Goal: Task Accomplishment & Management: Manage account settings

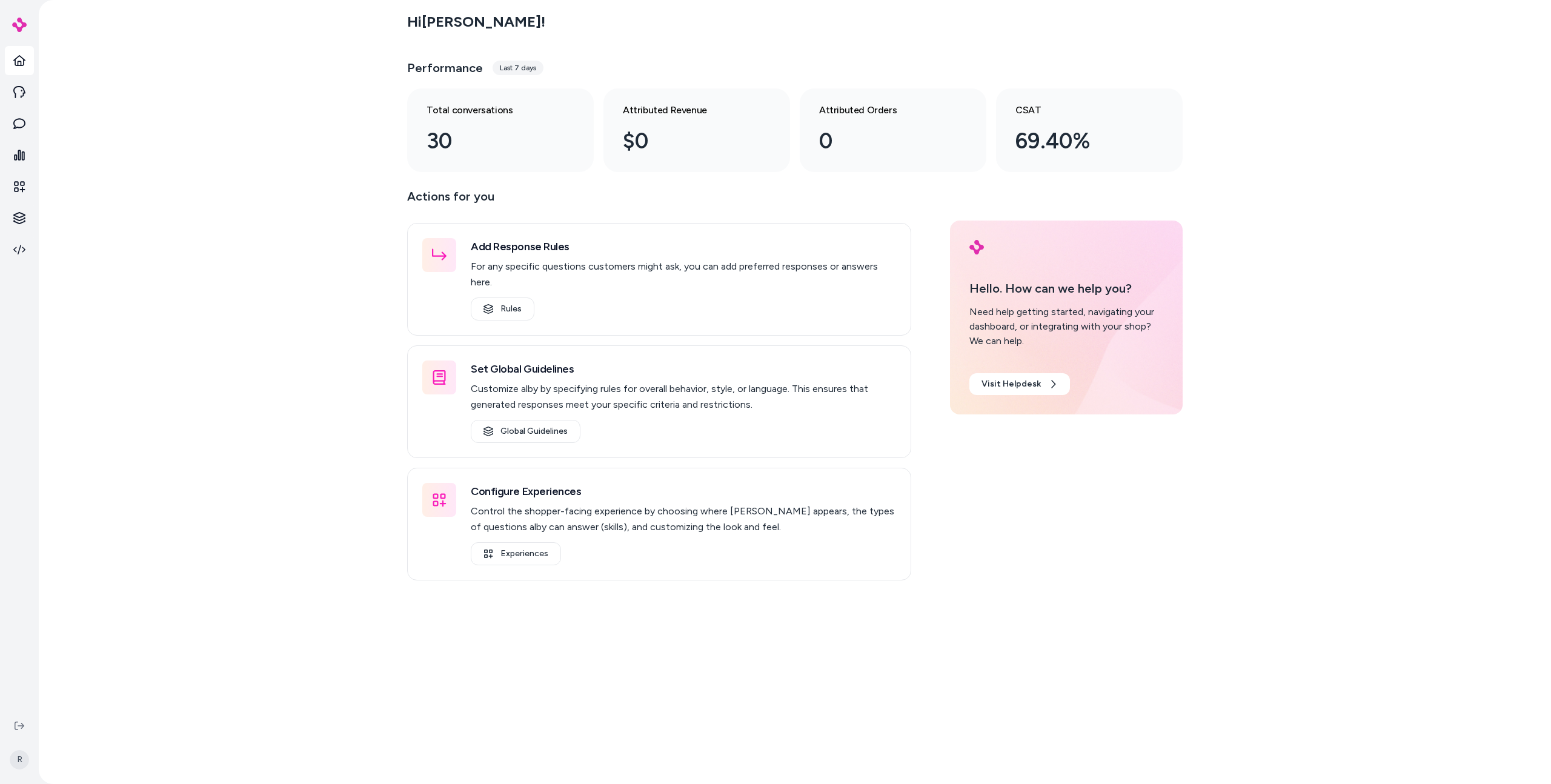
click at [30, 727] on div "R" at bounding box center [19, 748] width 39 height 73
click at [16, 725] on icon at bounding box center [19, 725] width 10 height 9
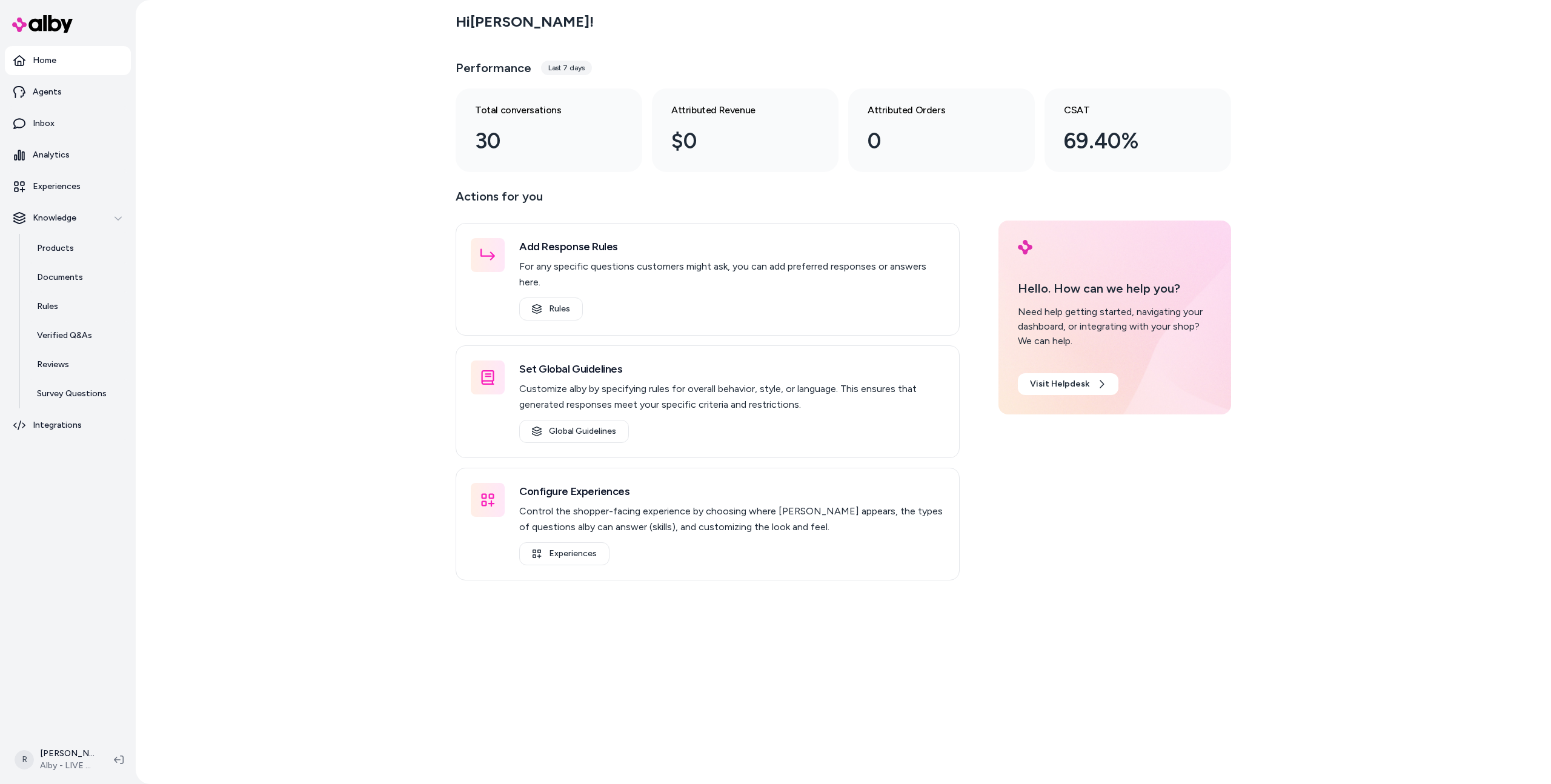
click at [59, 749] on html "Home Agents Inbox Analytics Experiences Knowledge Products Documents Rules Veri…" at bounding box center [776, 392] width 1551 height 784
click at [232, 561] on span "Alby - LIVE on [DOMAIN_NAME]" at bounding box center [214, 559] width 99 height 12
click at [57, 434] on link "Integrations" at bounding box center [68, 425] width 126 height 29
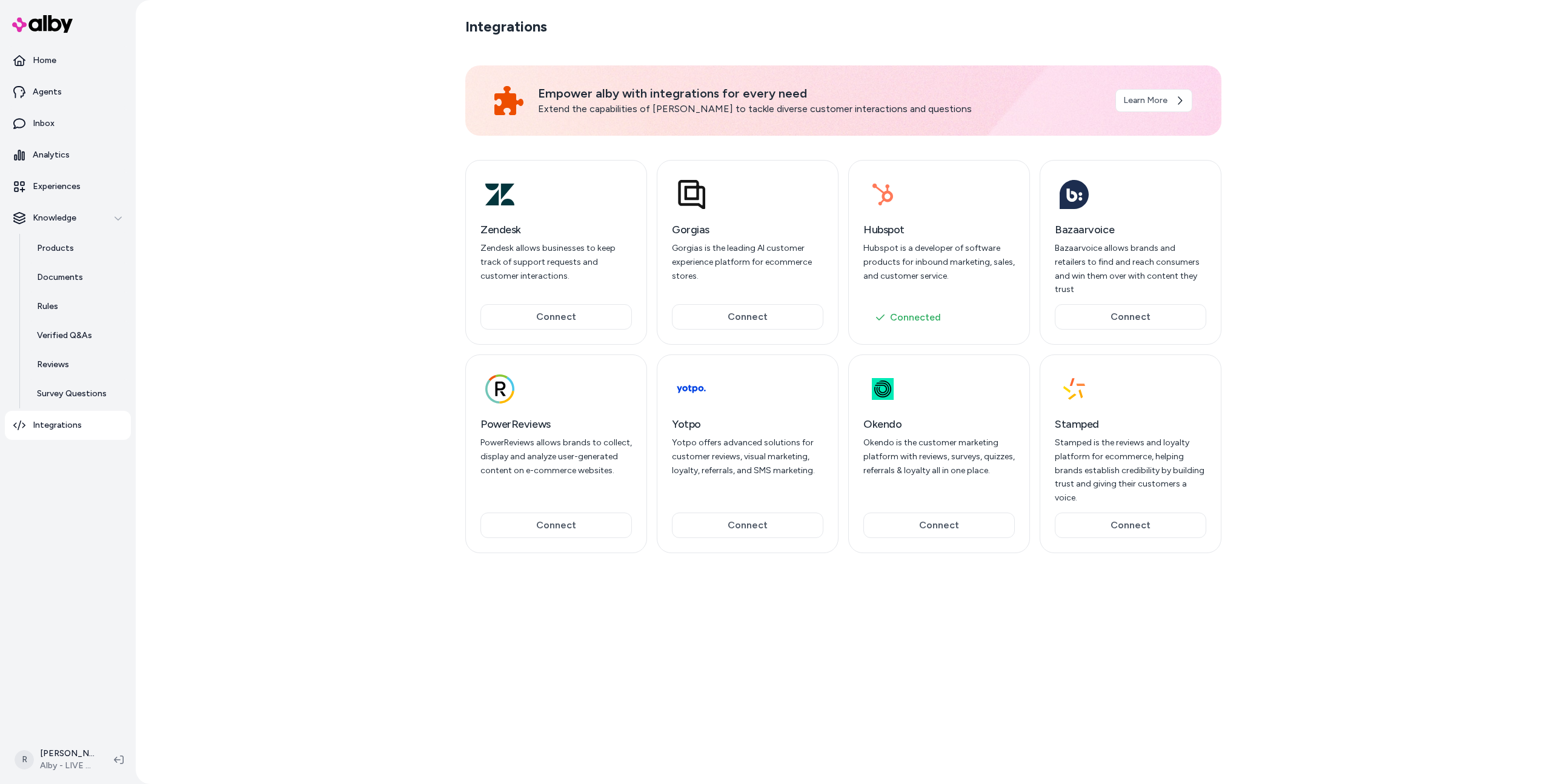
click at [685, 203] on icon at bounding box center [692, 194] width 28 height 29
click at [582, 226] on h3 "Zendesk" at bounding box center [556, 230] width 151 height 17
click at [67, 757] on html "Home Agents Inbox Analytics Experiences Knowledge Products Documents Rules Veri…" at bounding box center [776, 392] width 1551 height 784
click at [62, 624] on link "Settings" at bounding box center [108, 622] width 191 height 29
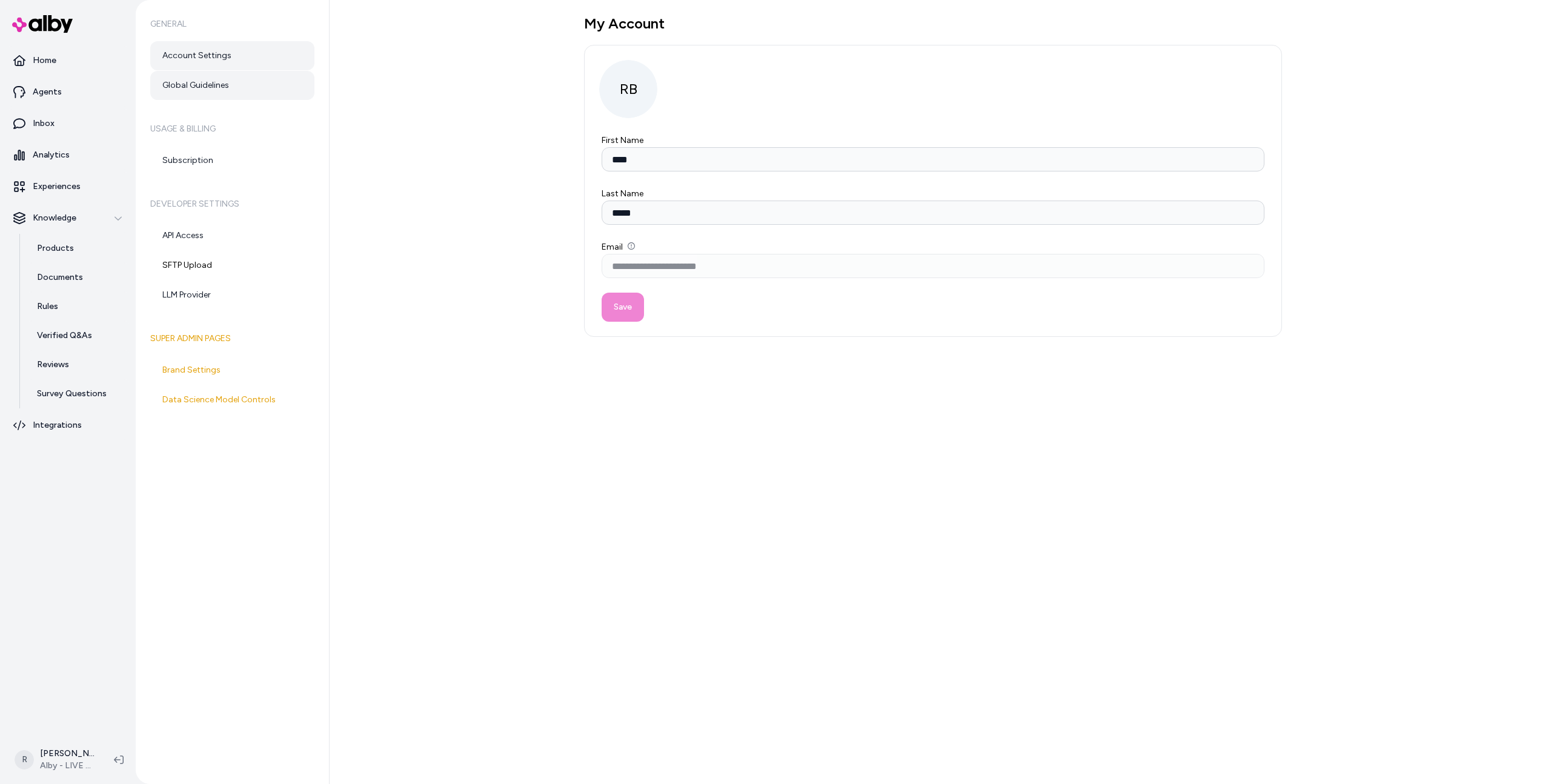
click at [200, 82] on link "Global Guidelines" at bounding box center [233, 86] width 164 height 29
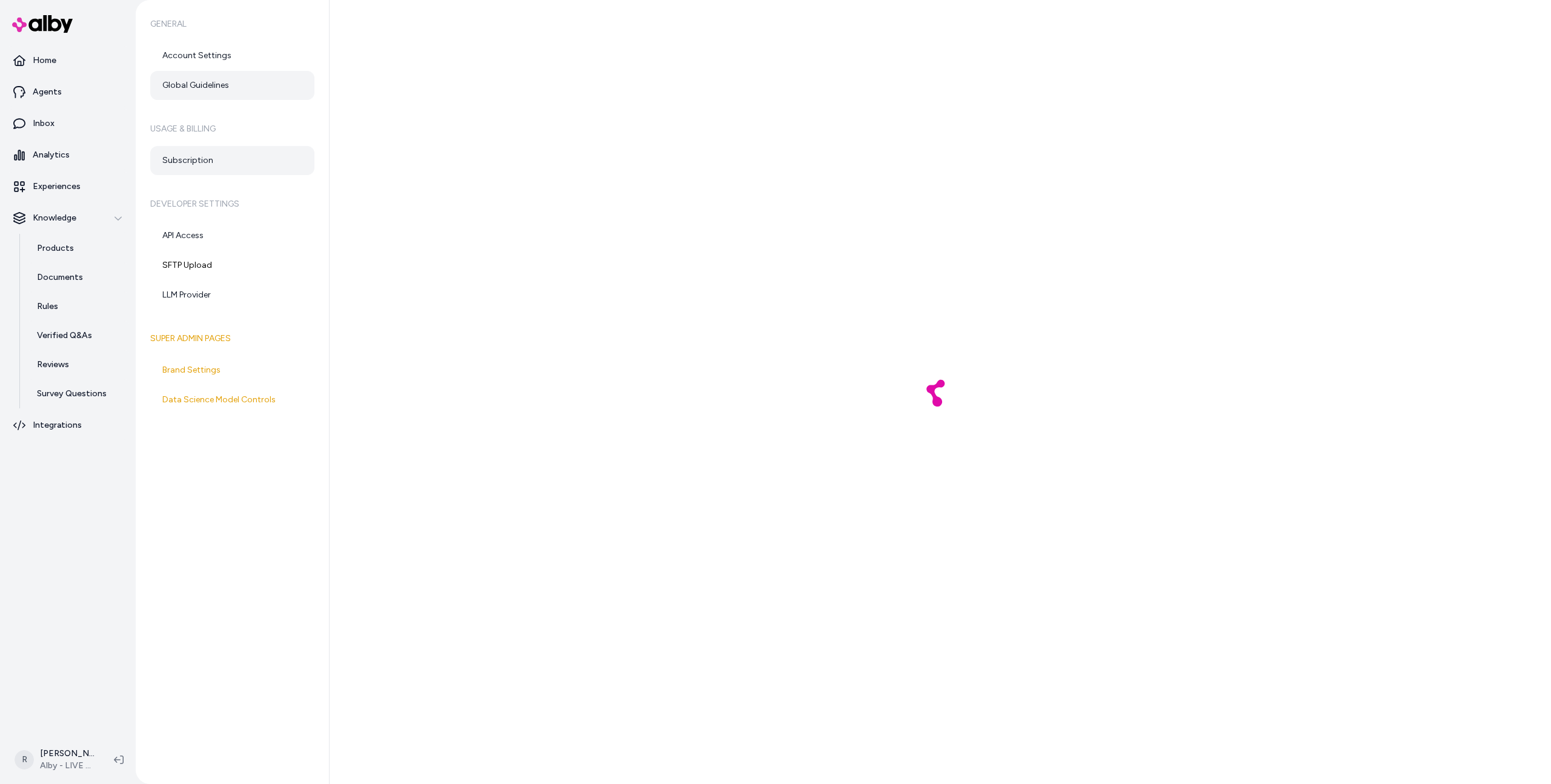
click at [209, 150] on link "Subscription" at bounding box center [233, 161] width 164 height 29
click at [199, 243] on link "API Access" at bounding box center [233, 236] width 164 height 29
click at [195, 262] on link "SFTP Upload" at bounding box center [233, 265] width 164 height 29
click at [189, 298] on link "LLM Provider" at bounding box center [233, 295] width 164 height 29
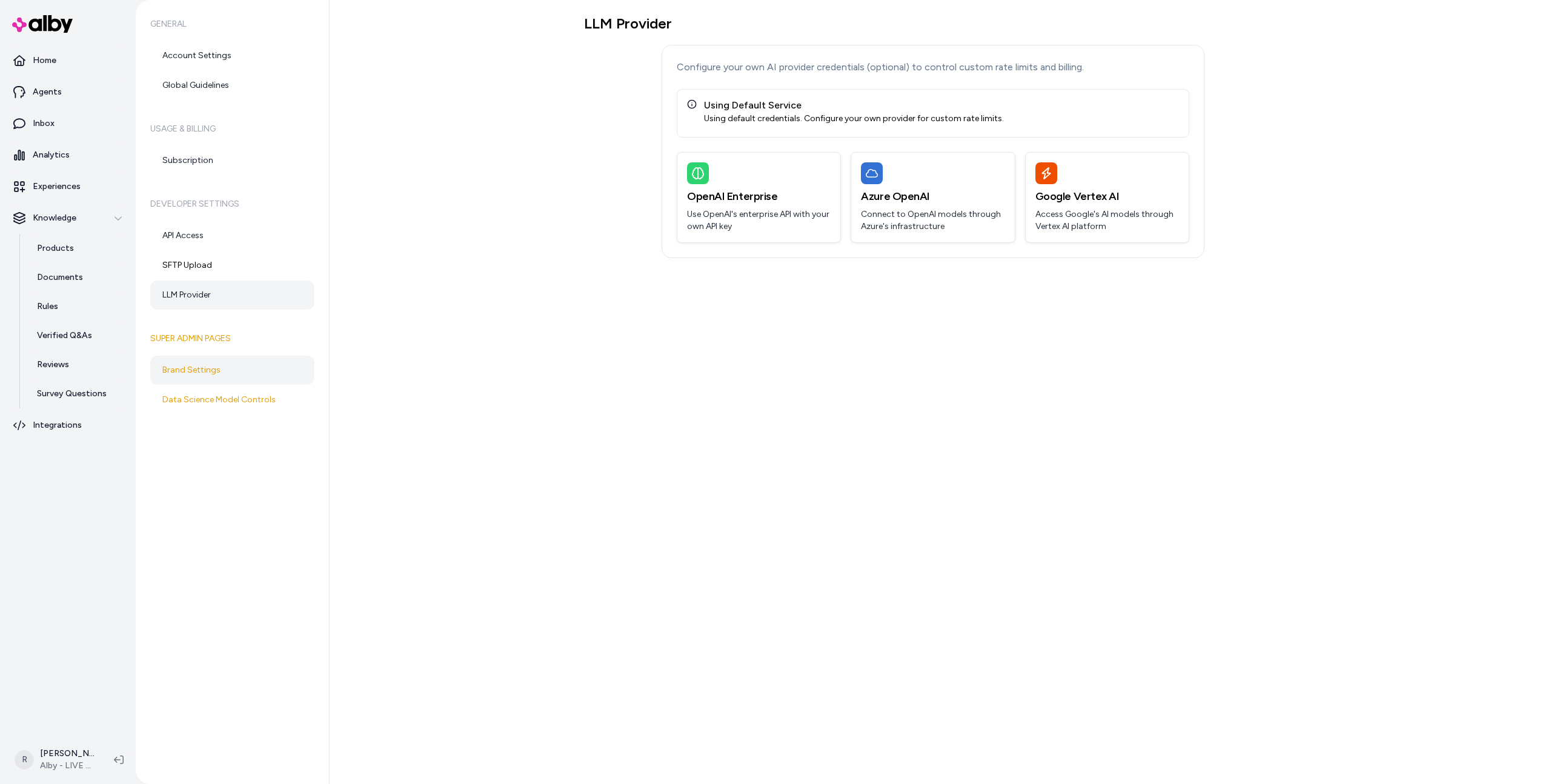
click at [191, 379] on link "Brand Settings" at bounding box center [233, 370] width 164 height 29
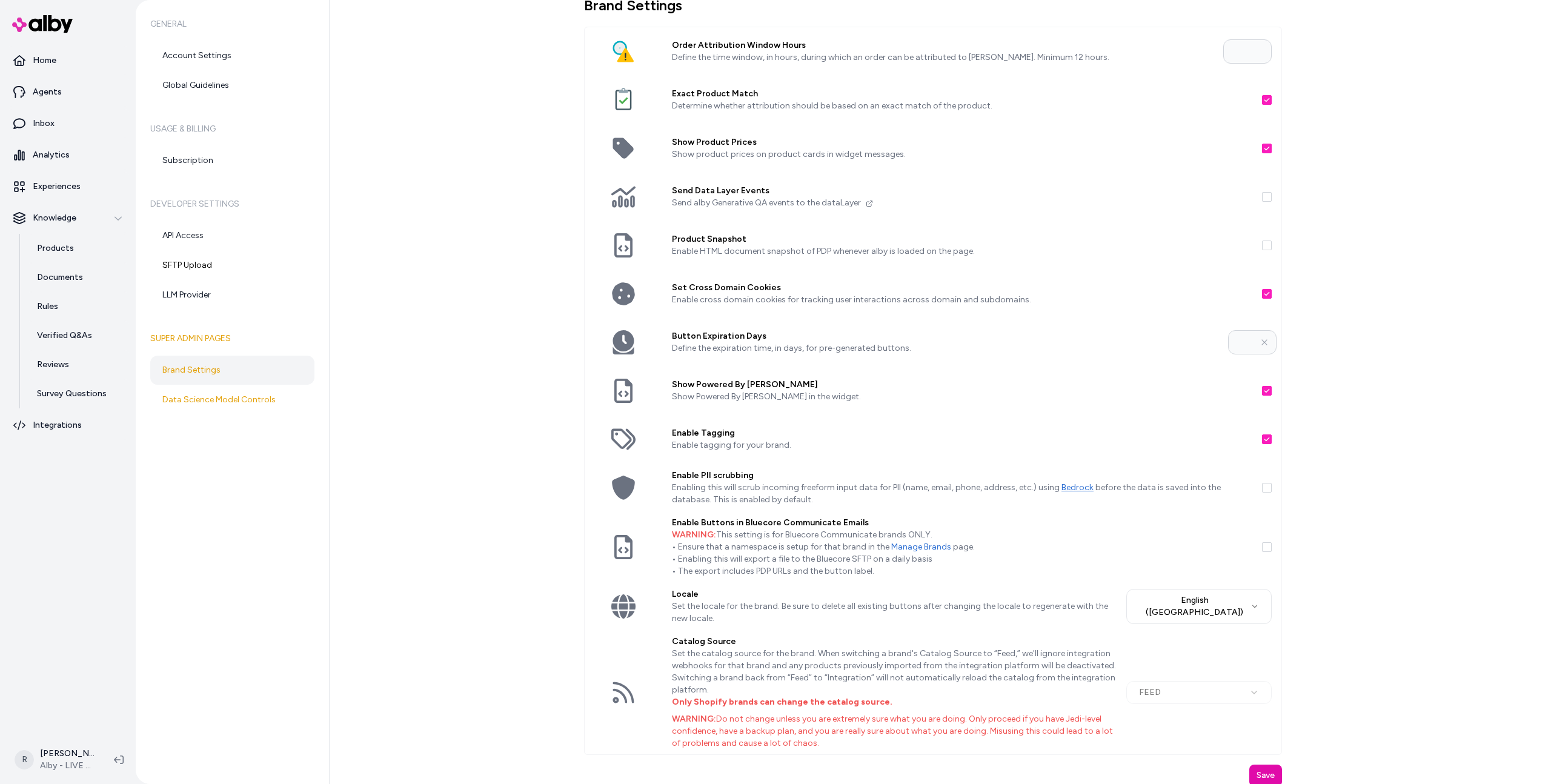
scroll to position [28, 0]
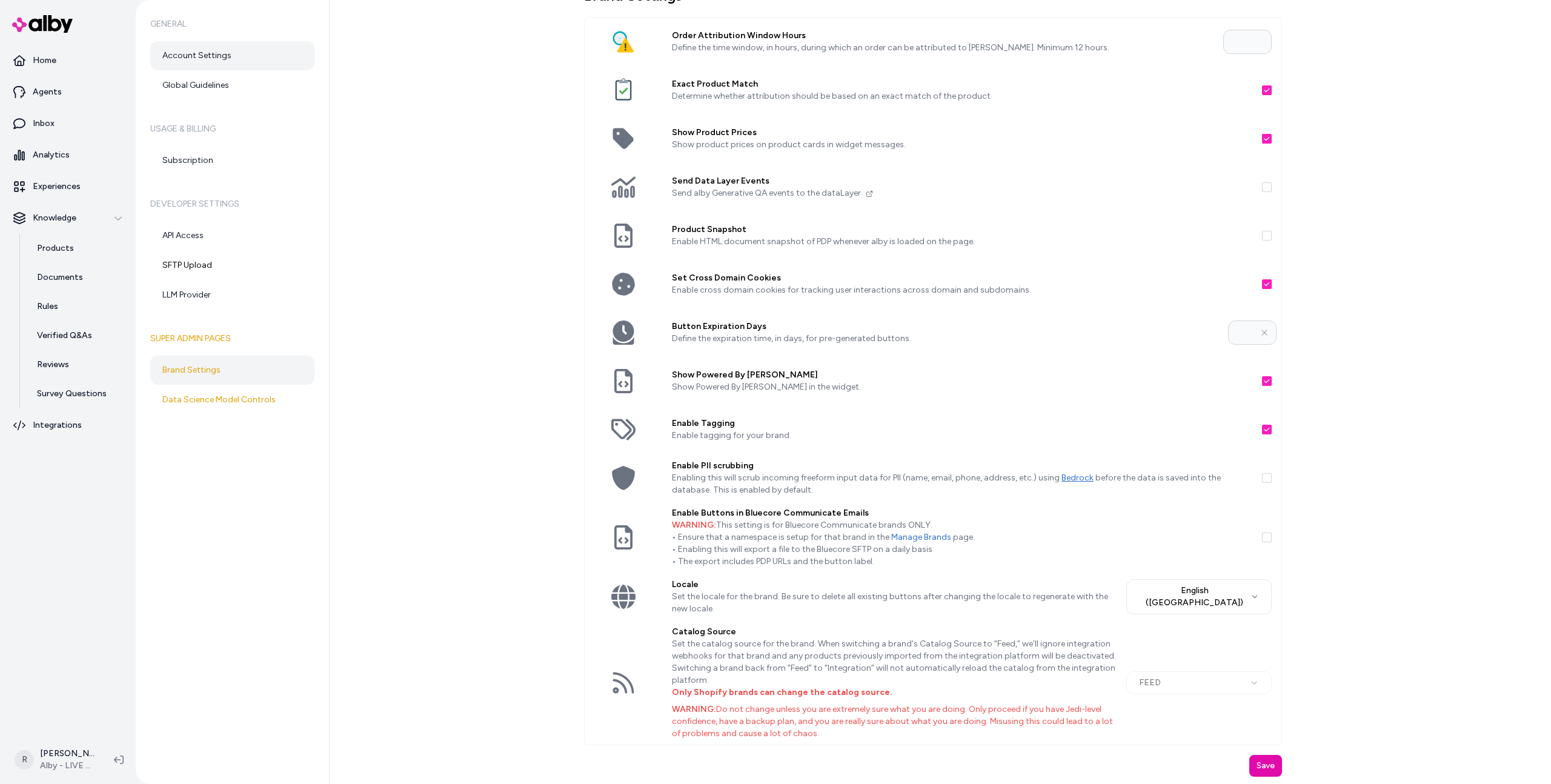
click at [216, 60] on link "Account Settings" at bounding box center [233, 56] width 164 height 29
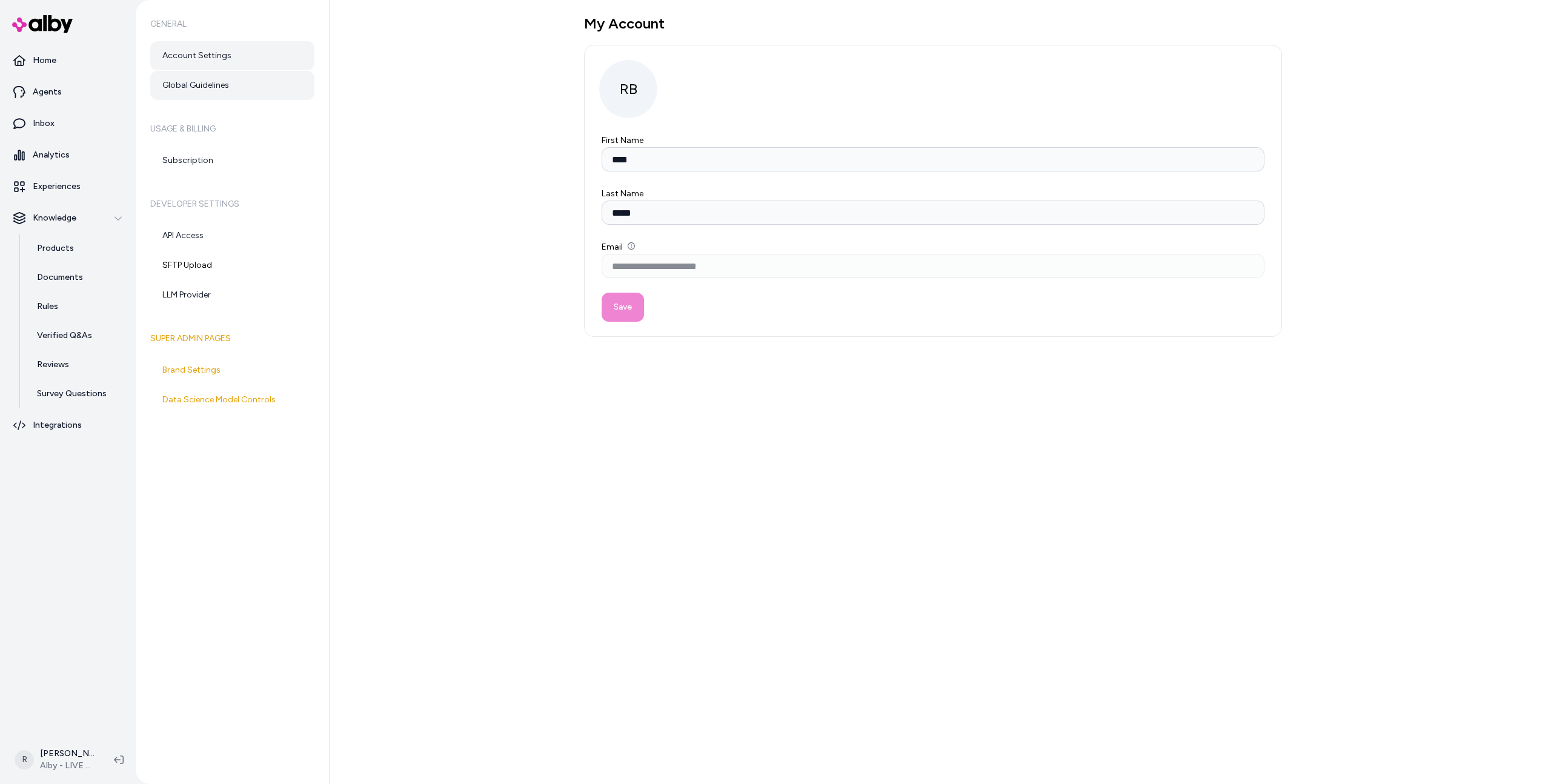
click at [218, 90] on link "Global Guidelines" at bounding box center [233, 86] width 164 height 29
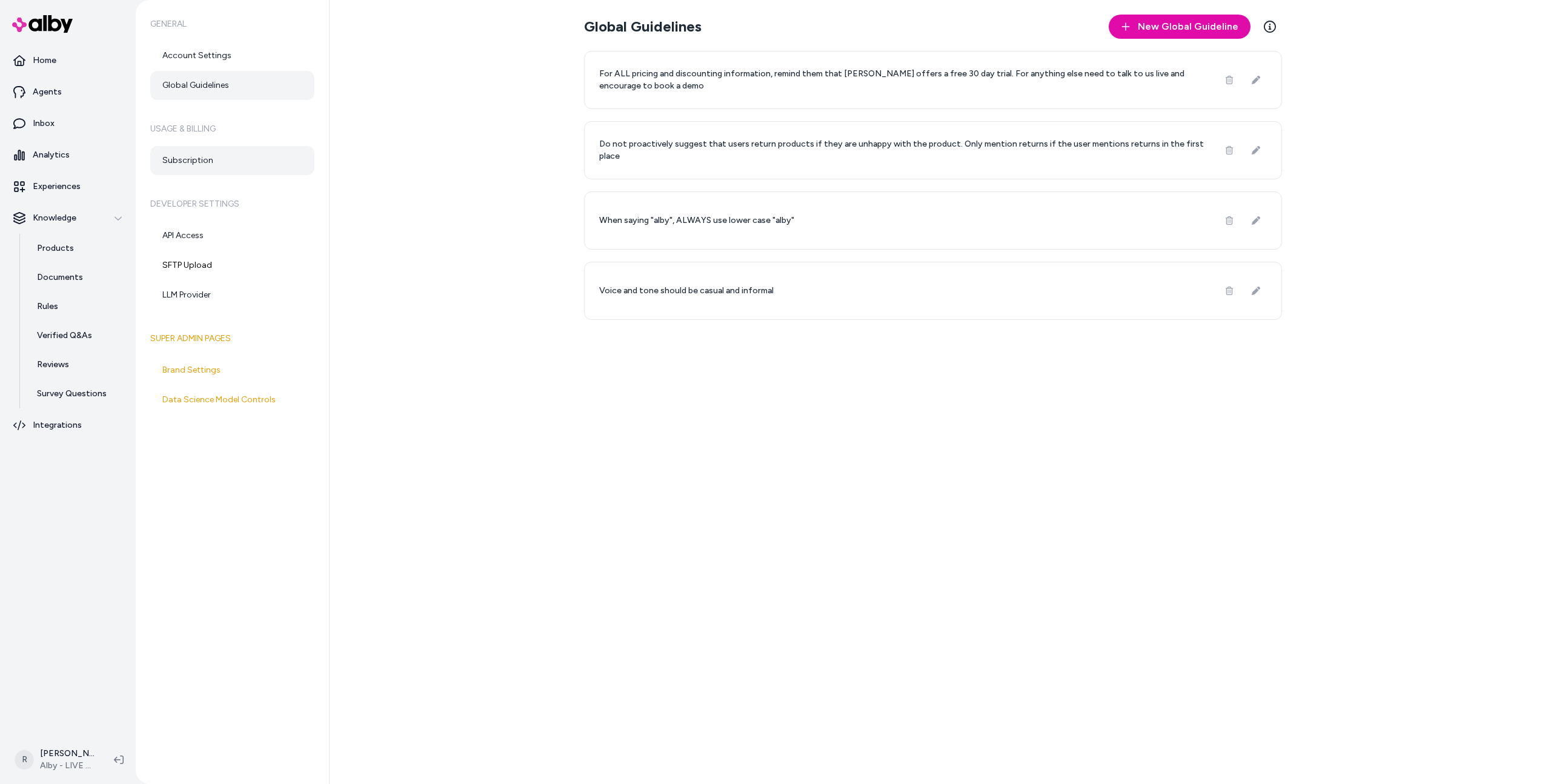
click at [208, 153] on link "Subscription" at bounding box center [233, 161] width 164 height 29
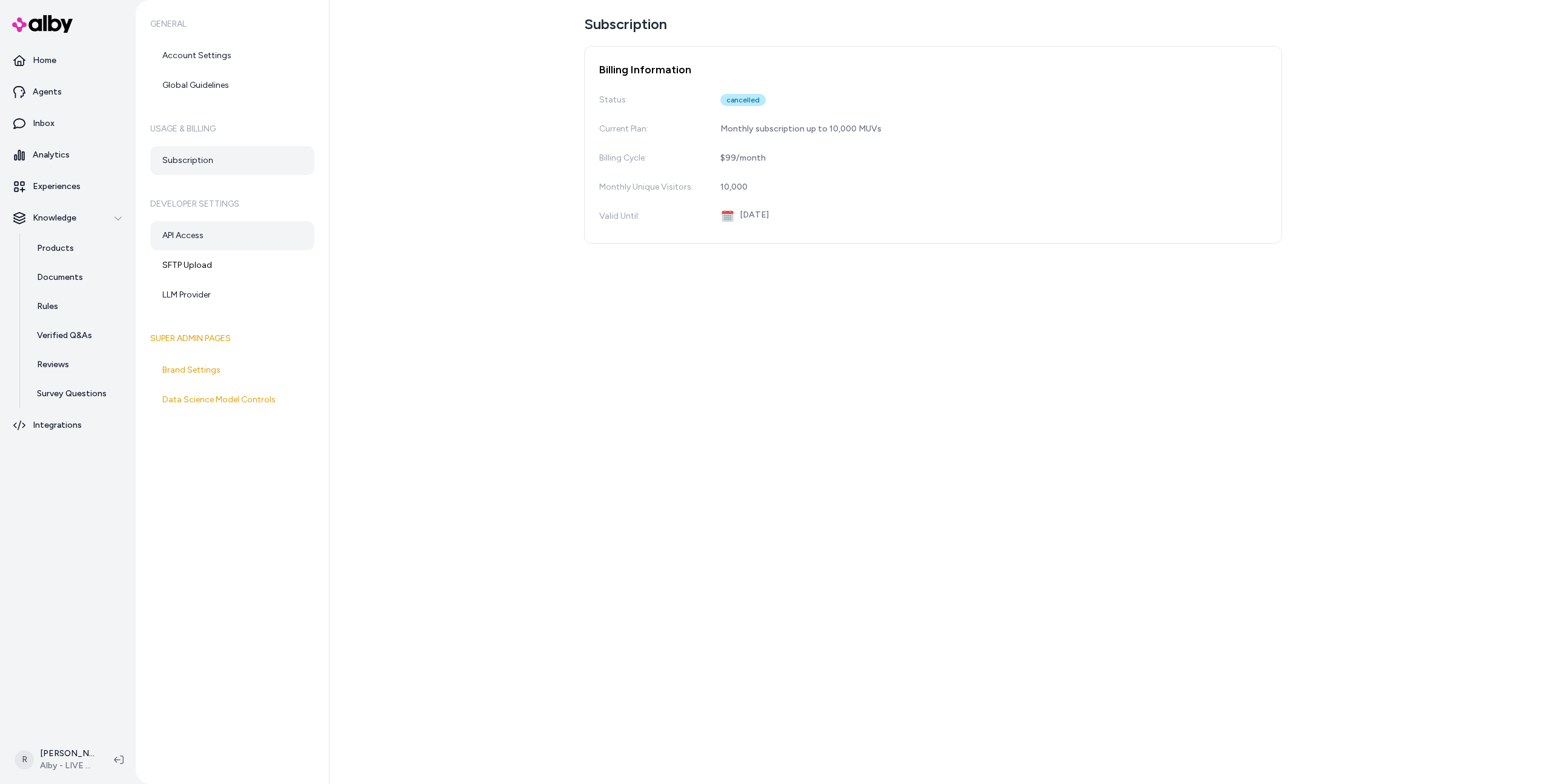
click at [207, 237] on link "API Access" at bounding box center [233, 236] width 164 height 29
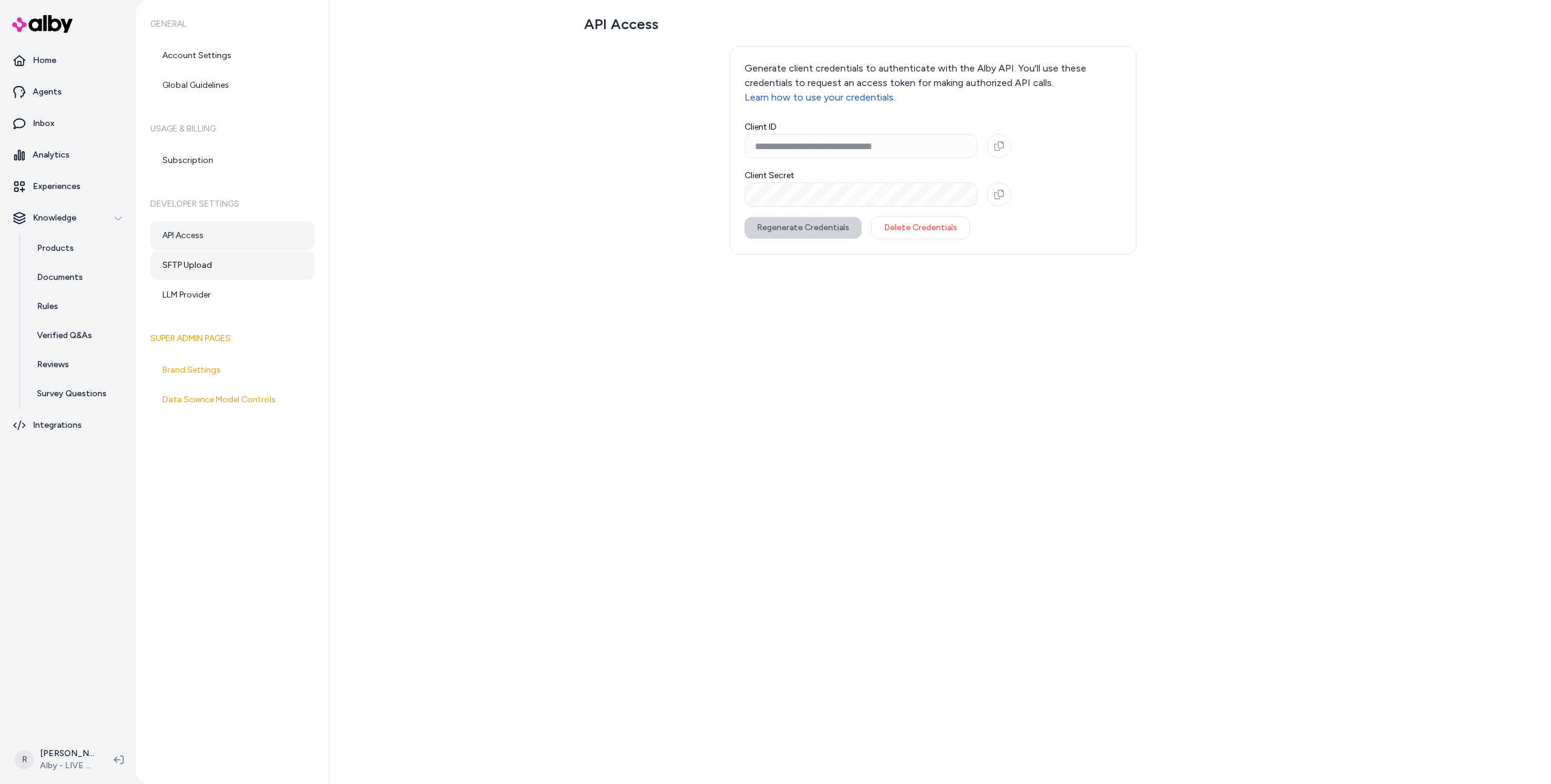
click at [210, 274] on link "SFTP Upload" at bounding box center [233, 265] width 164 height 29
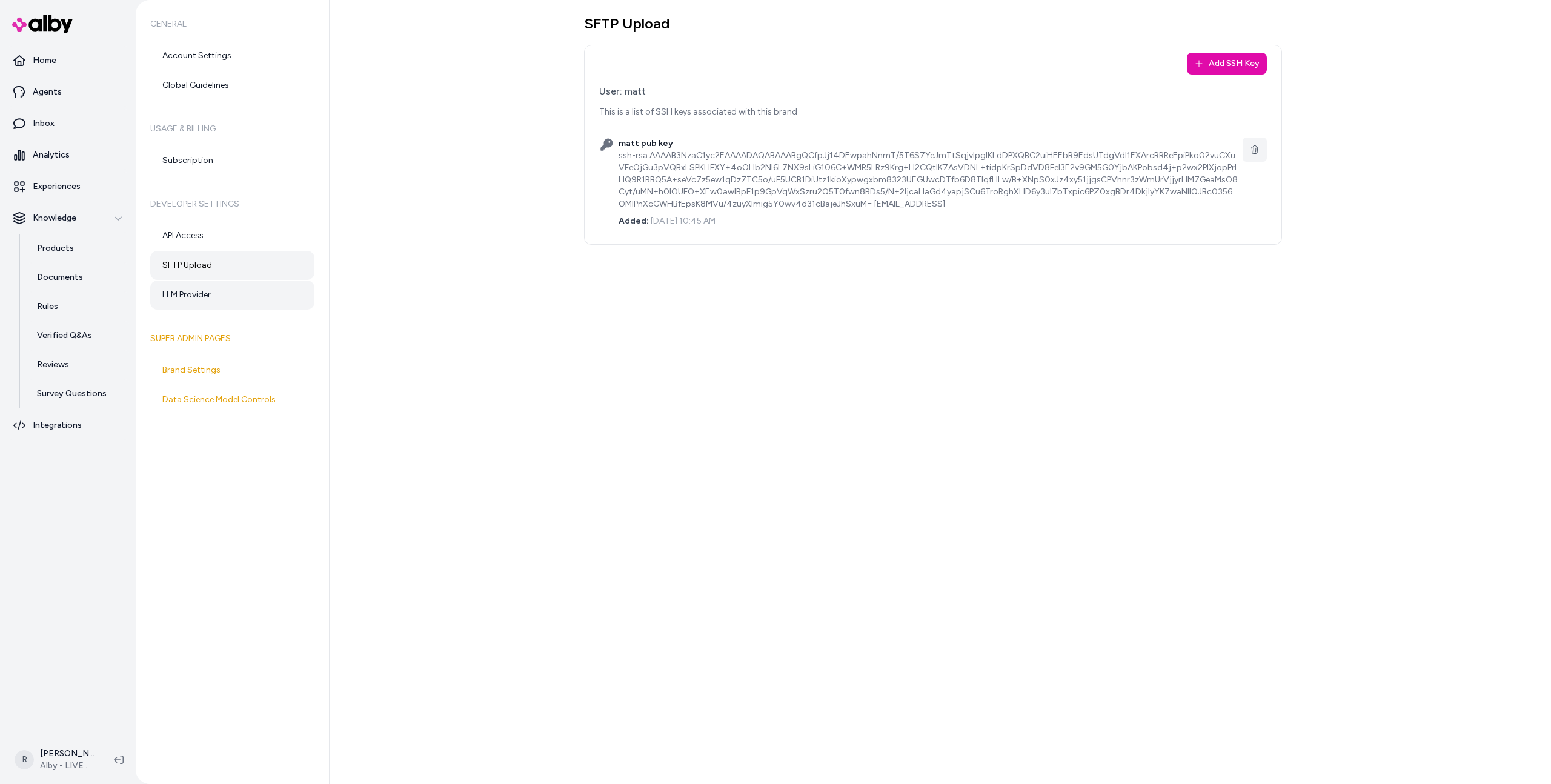
click at [214, 291] on link "LLM Provider" at bounding box center [233, 295] width 164 height 29
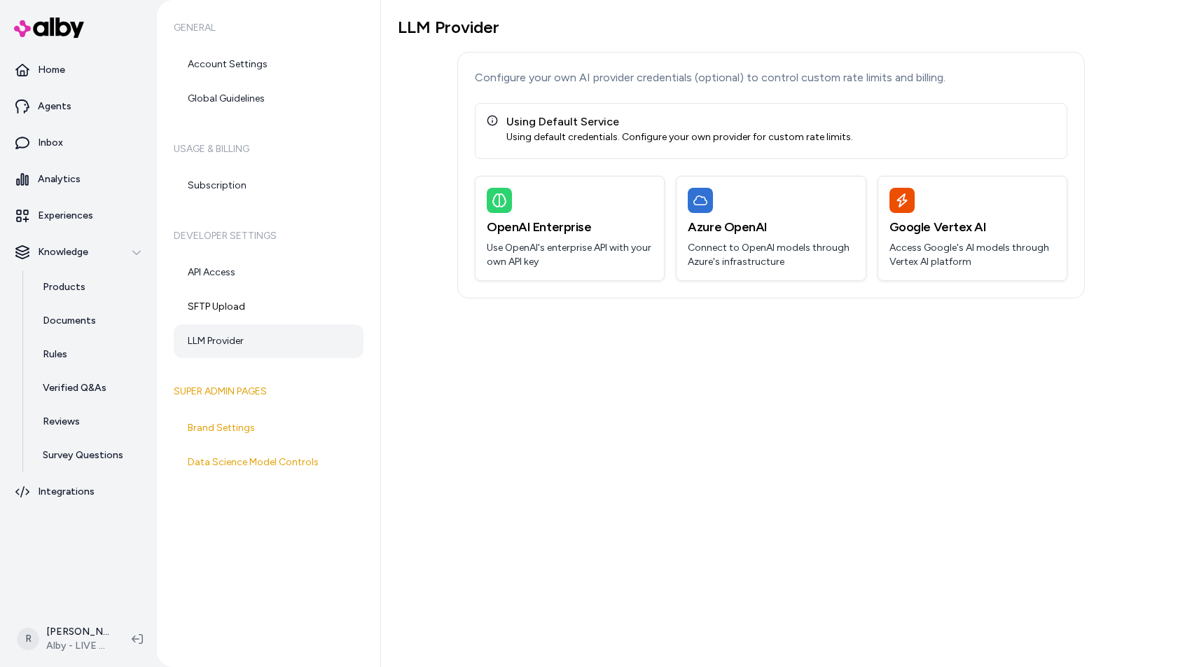
click at [136, 641] on icon at bounding box center [137, 638] width 11 height 11
